Goal: Task Accomplishment & Management: Manage account settings

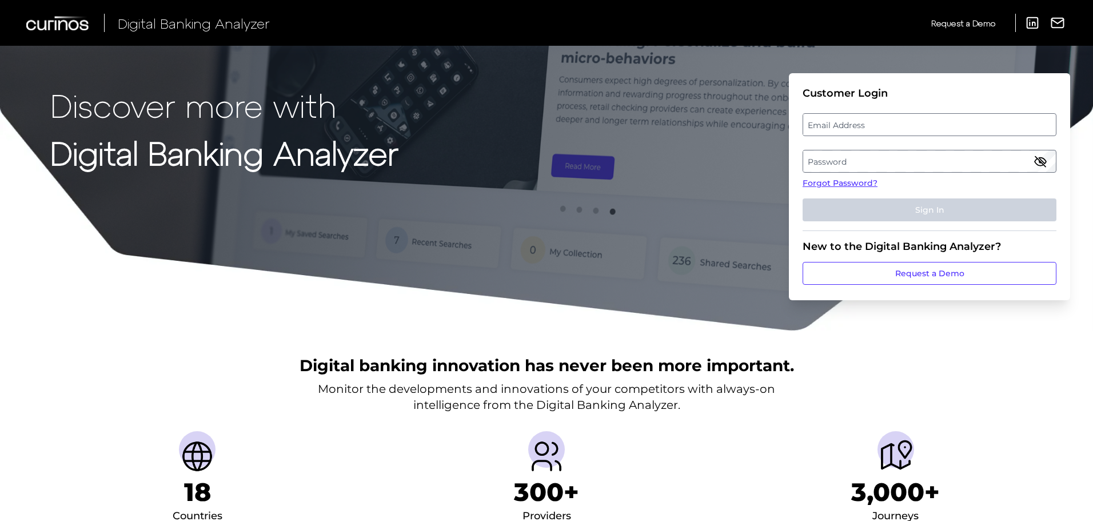
click at [909, 125] on label "Email Address" at bounding box center [929, 124] width 252 height 21
click at [909, 125] on input "email" at bounding box center [929, 124] width 254 height 23
click at [909, 125] on input "Email Address" at bounding box center [929, 124] width 254 height 23
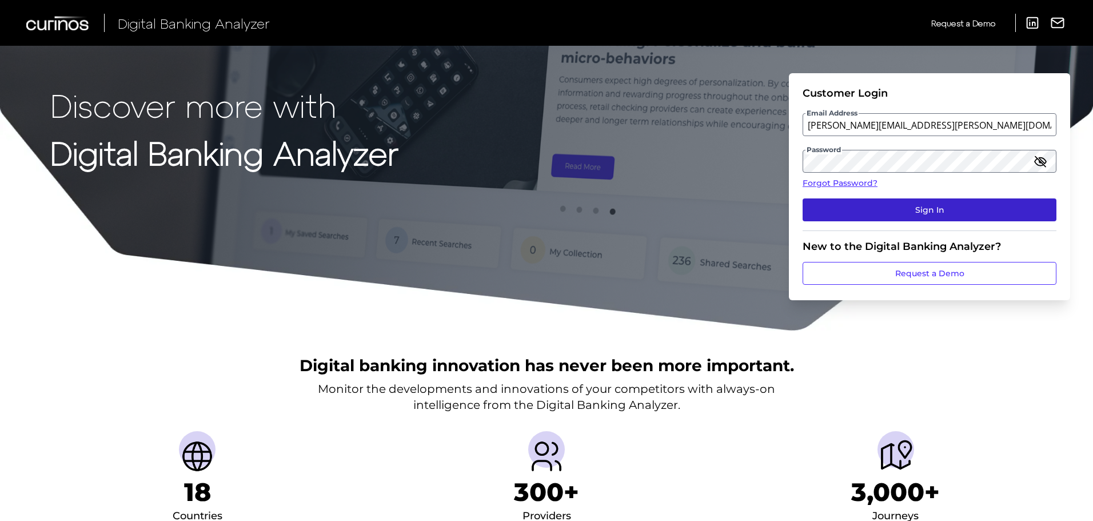
click at [908, 207] on button "Sign In" at bounding box center [929, 209] width 254 height 23
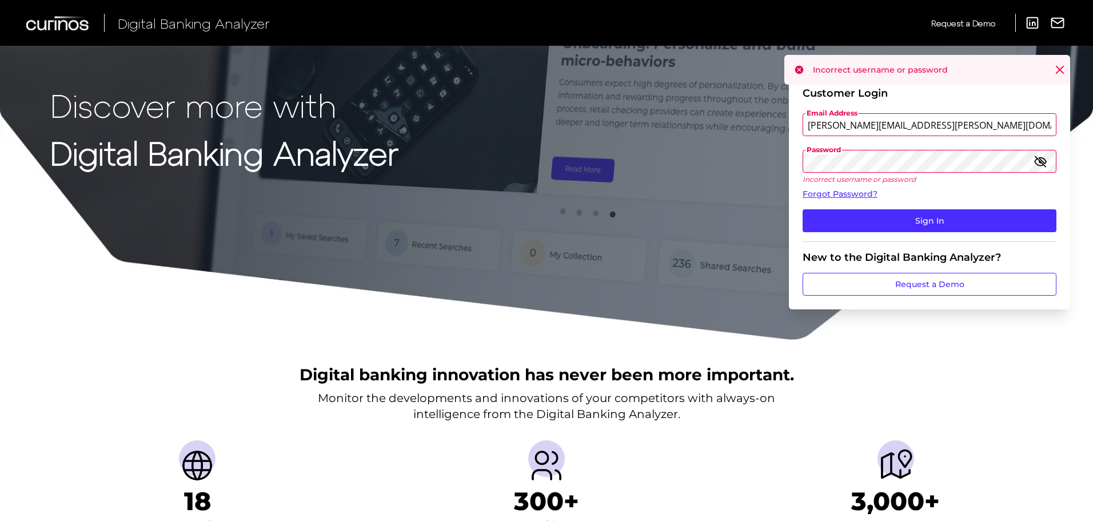
click at [909, 127] on input "michael.mccaw@informa.com" at bounding box center [929, 124] width 254 height 23
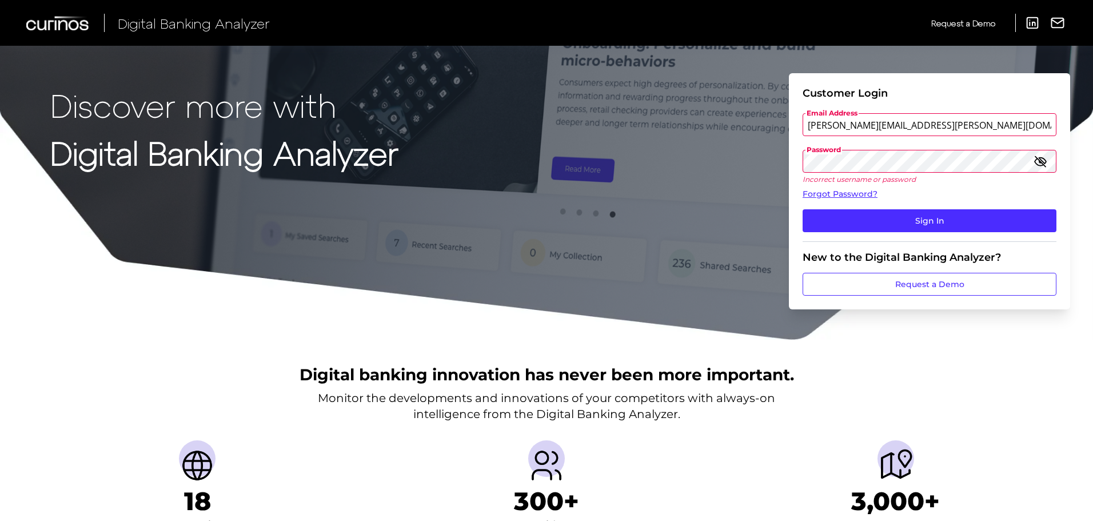
click at [1044, 161] on icon "button" at bounding box center [1040, 161] width 14 height 14
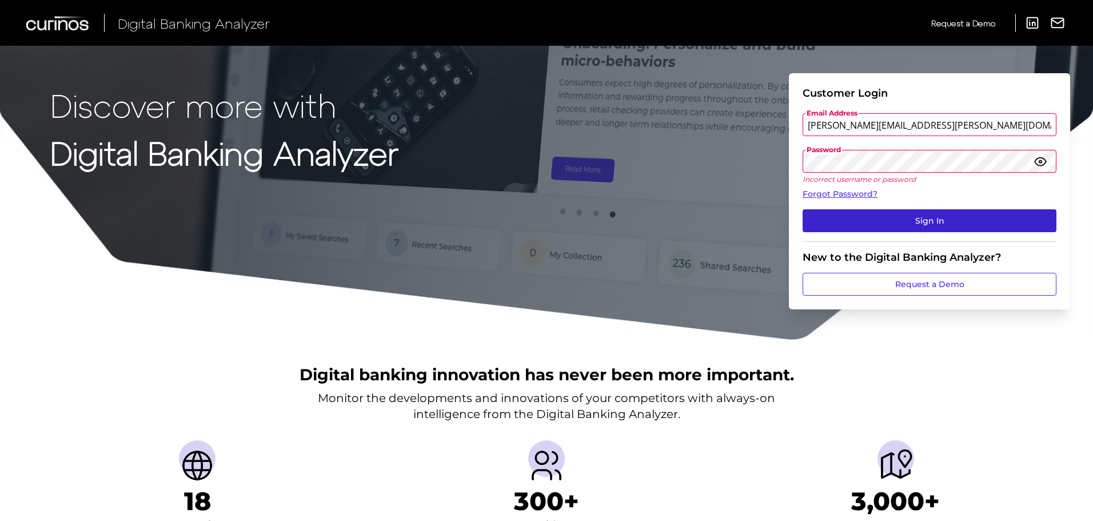
click at [975, 217] on button "Sign In" at bounding box center [929, 220] width 254 height 23
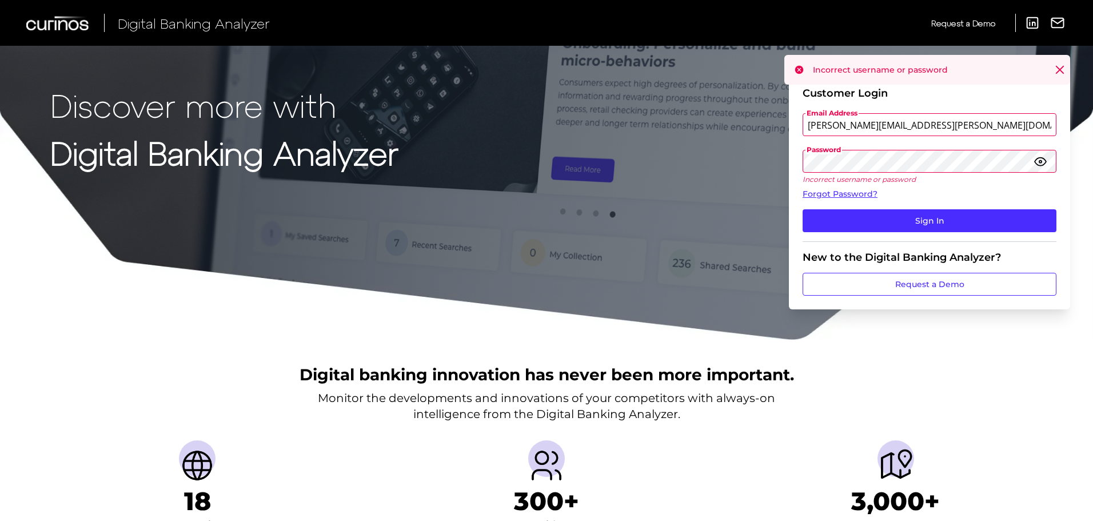
click at [754, 150] on div "Discover more with Digital Banking Analyzer Customer Login Email Address michae…" at bounding box center [546, 170] width 1093 height 341
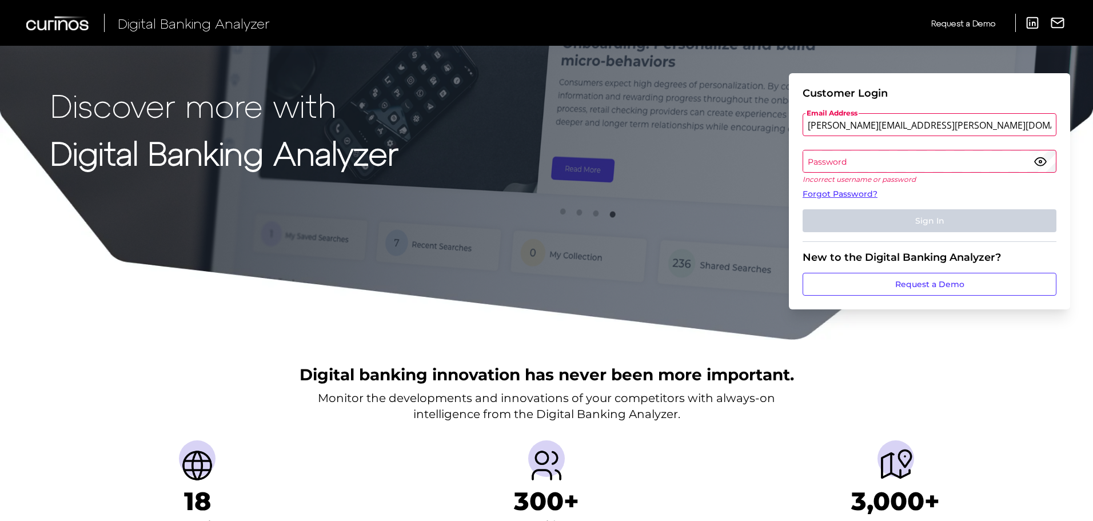
click at [959, 123] on input "michael.mccaw@curinos.com" at bounding box center [929, 124] width 254 height 23
click at [913, 122] on input "michael.mccaw@curinos.com" at bounding box center [929, 124] width 254 height 23
type input "michael.mccaw@informa.com"
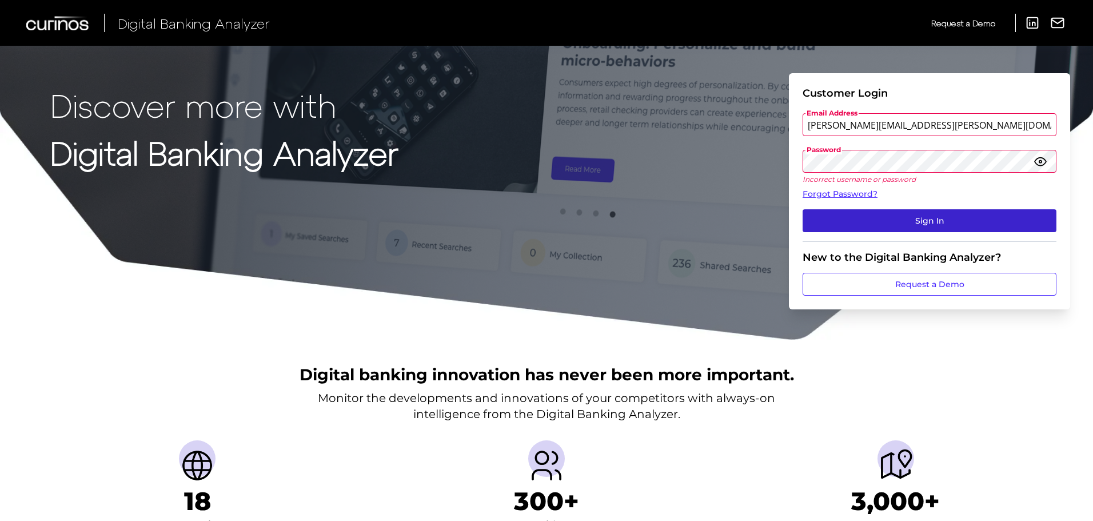
click at [930, 220] on button "Sign In" at bounding box center [929, 220] width 254 height 23
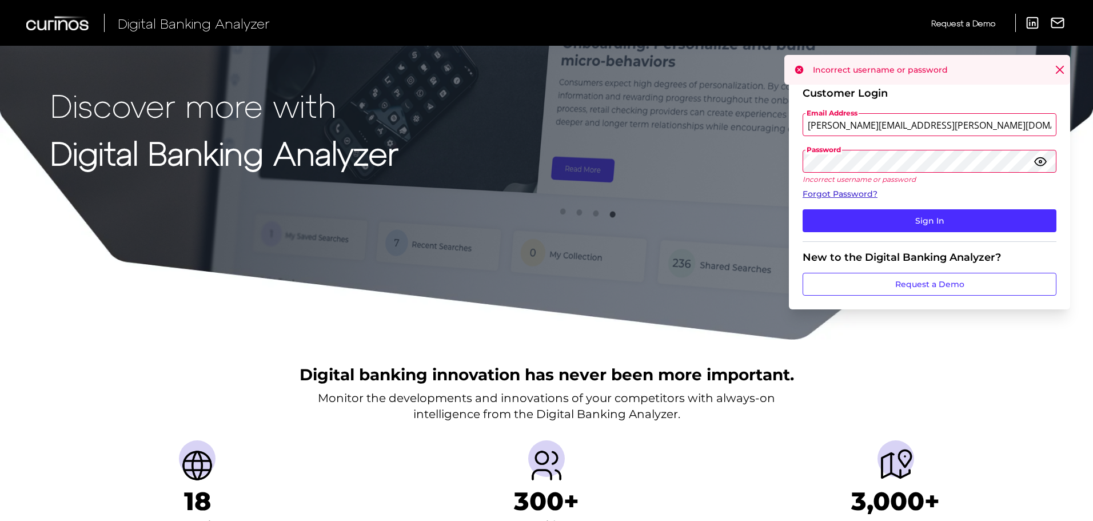
click at [866, 195] on link "Forgot Password?" at bounding box center [929, 194] width 254 height 12
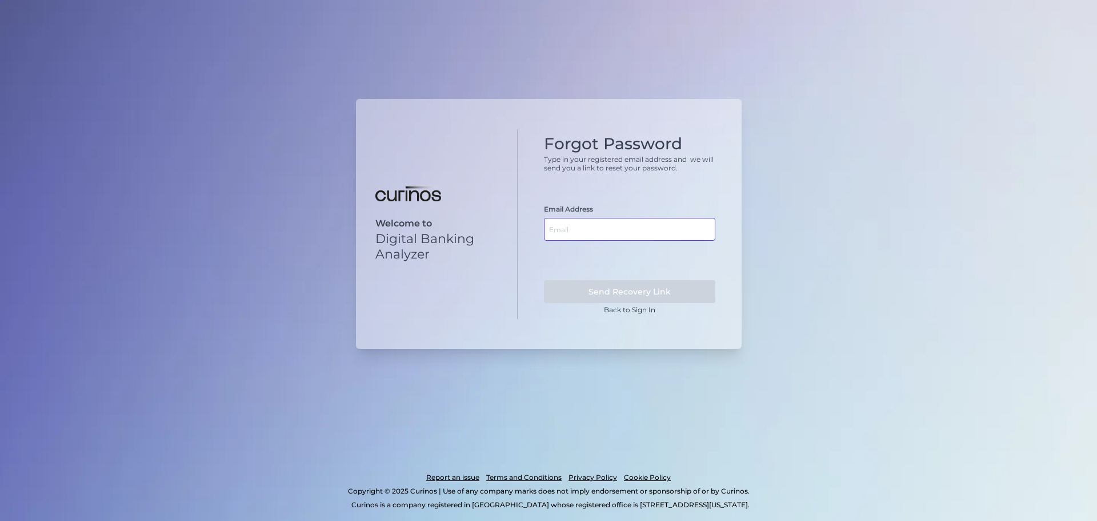
click at [646, 230] on input "text" at bounding box center [629, 229] width 171 height 23
type input "michael.mccaw@curinos.com"
click at [544, 280] on button "Send Recovery Link" at bounding box center [629, 291] width 171 height 23
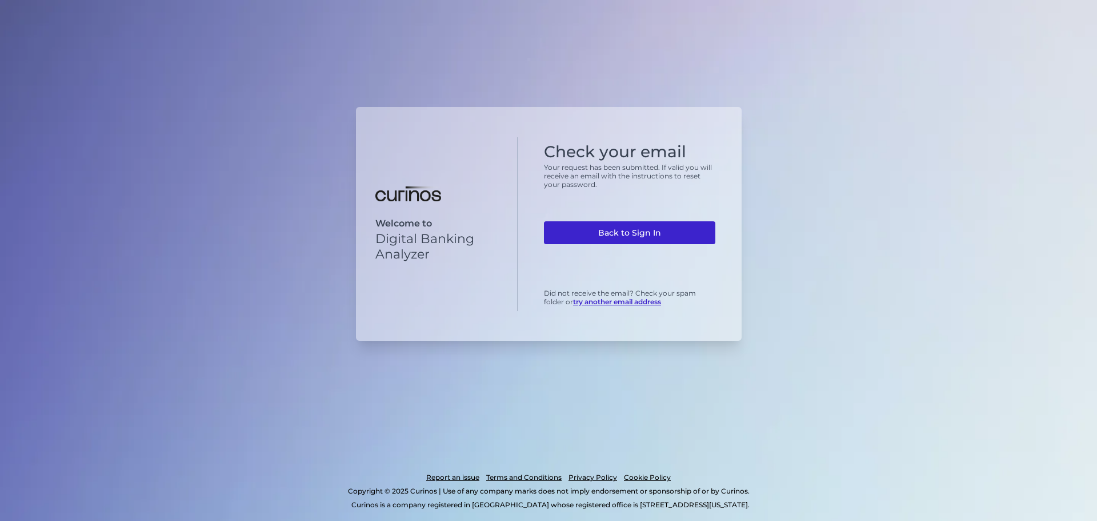
click at [640, 233] on link "Back to Sign In" at bounding box center [629, 232] width 171 height 23
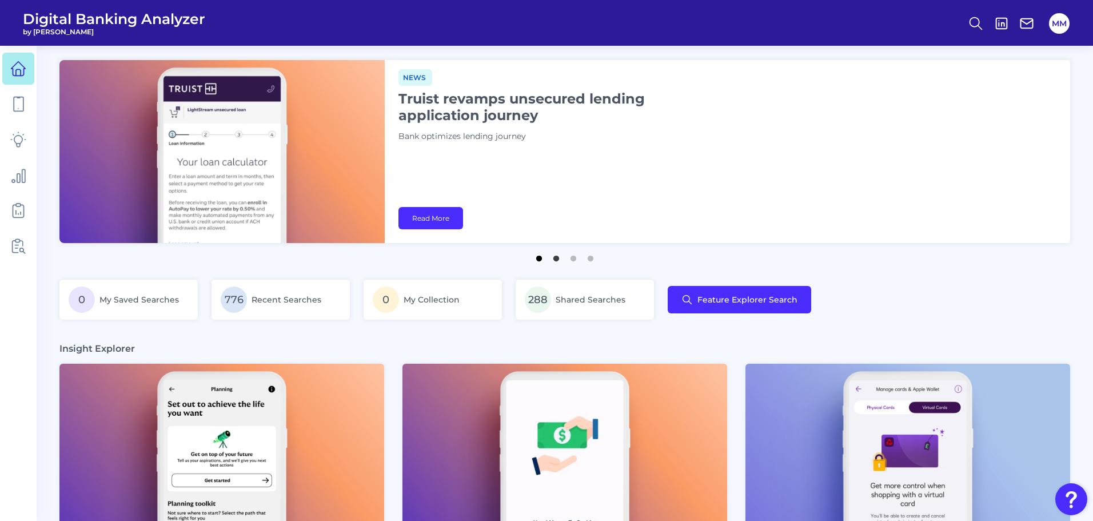
click at [542, 260] on button "1" at bounding box center [538, 255] width 11 height 11
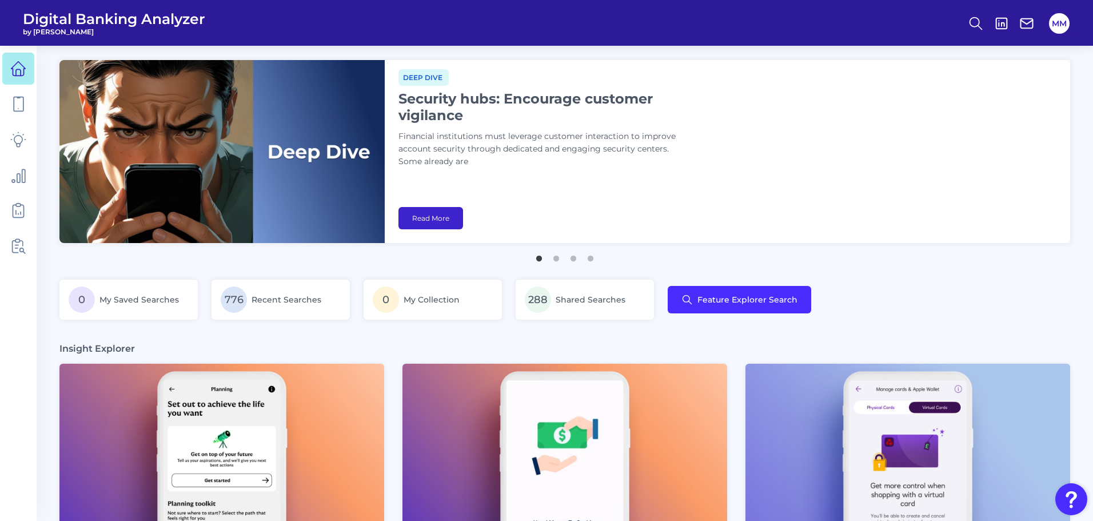
click at [441, 216] on link "Read More" at bounding box center [430, 218] width 65 height 22
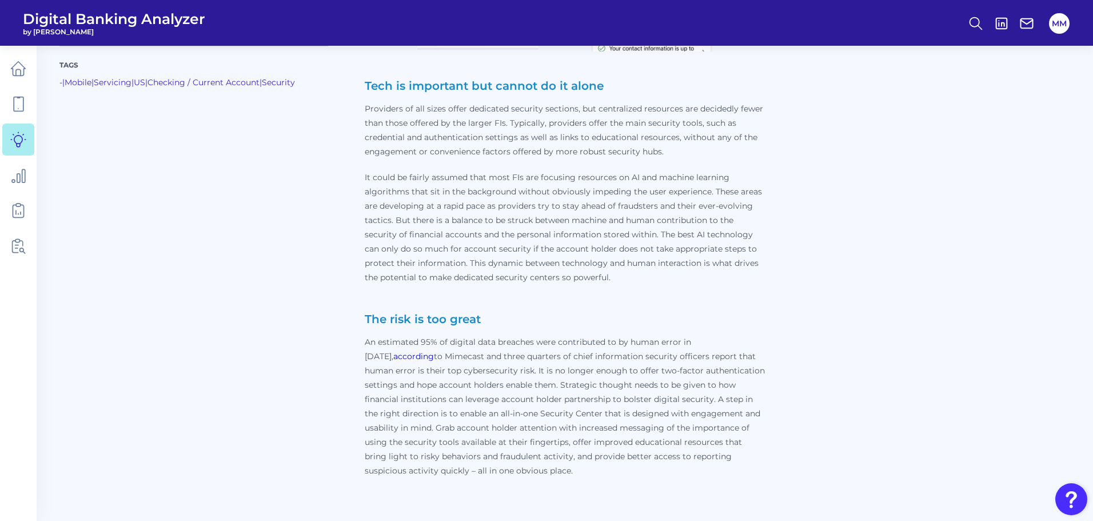
scroll to position [3254, 0]
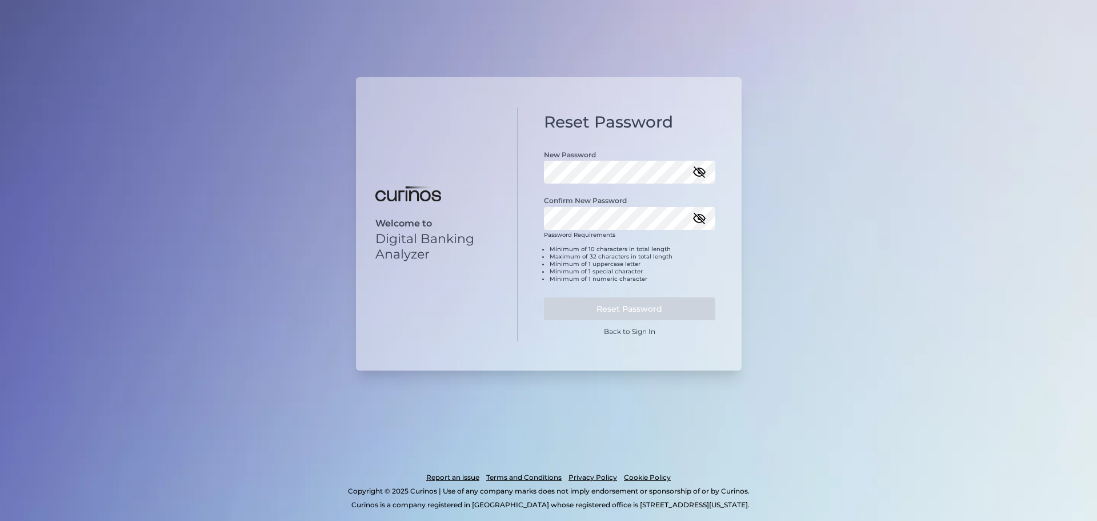
click at [700, 171] on icon "button" at bounding box center [699, 172] width 11 height 8
click at [593, 305] on button "Reset Password" at bounding box center [629, 308] width 171 height 23
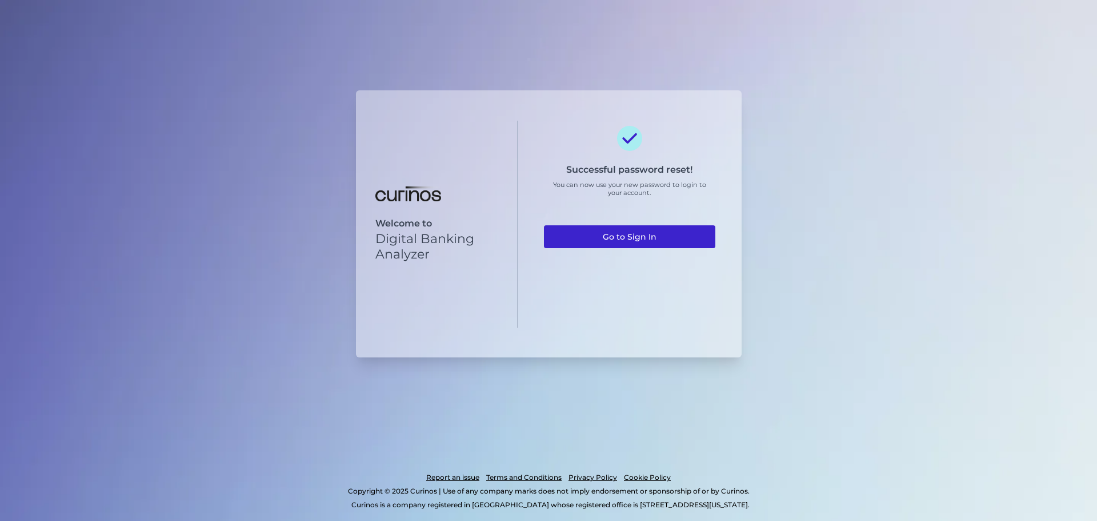
click at [644, 234] on link "Go to Sign In" at bounding box center [629, 236] width 171 height 23
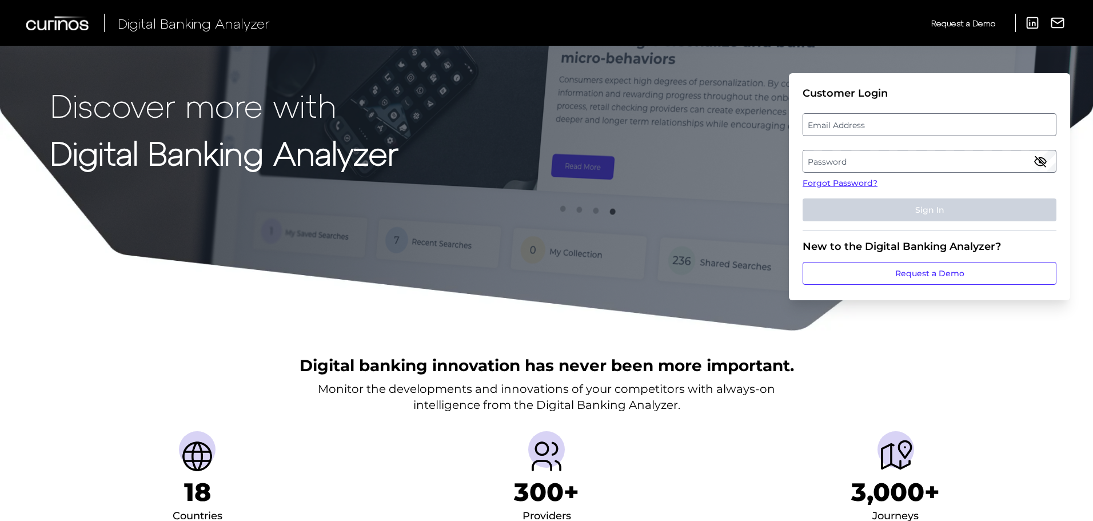
click at [868, 123] on label "Email Address" at bounding box center [929, 124] width 252 height 21
click at [868, 123] on input "email" at bounding box center [929, 124] width 254 height 23
click at [868, 123] on input "Email Address" at bounding box center [929, 124] width 254 height 23
type input "[PERSON_NAME][EMAIL_ADDRESS][PERSON_NAME][DOMAIN_NAME]"
click at [868, 162] on label "Password" at bounding box center [929, 161] width 252 height 21
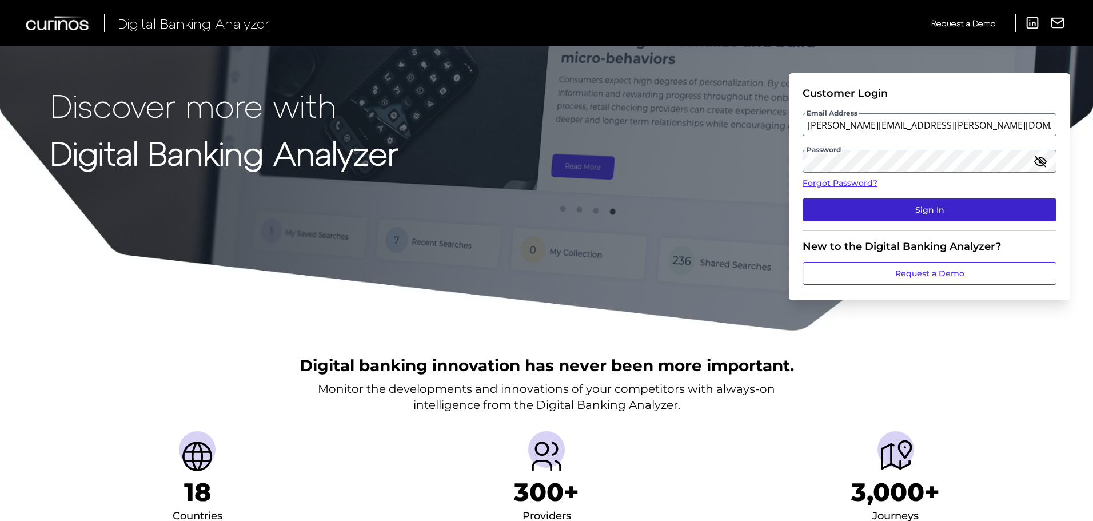
click at [832, 211] on button "Sign In" at bounding box center [929, 209] width 254 height 23
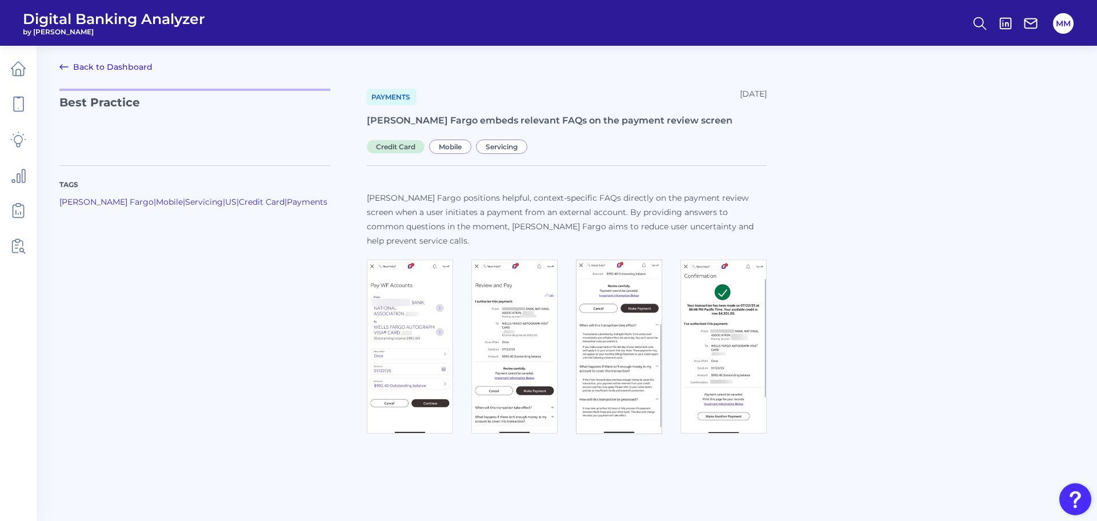
click at [802, 85] on main "Back to Dashboard Best Practice Payments [DATE] [PERSON_NAME] Fargo embeds rele…" at bounding box center [548, 260] width 1097 height 521
